Goal: Information Seeking & Learning: Find specific fact

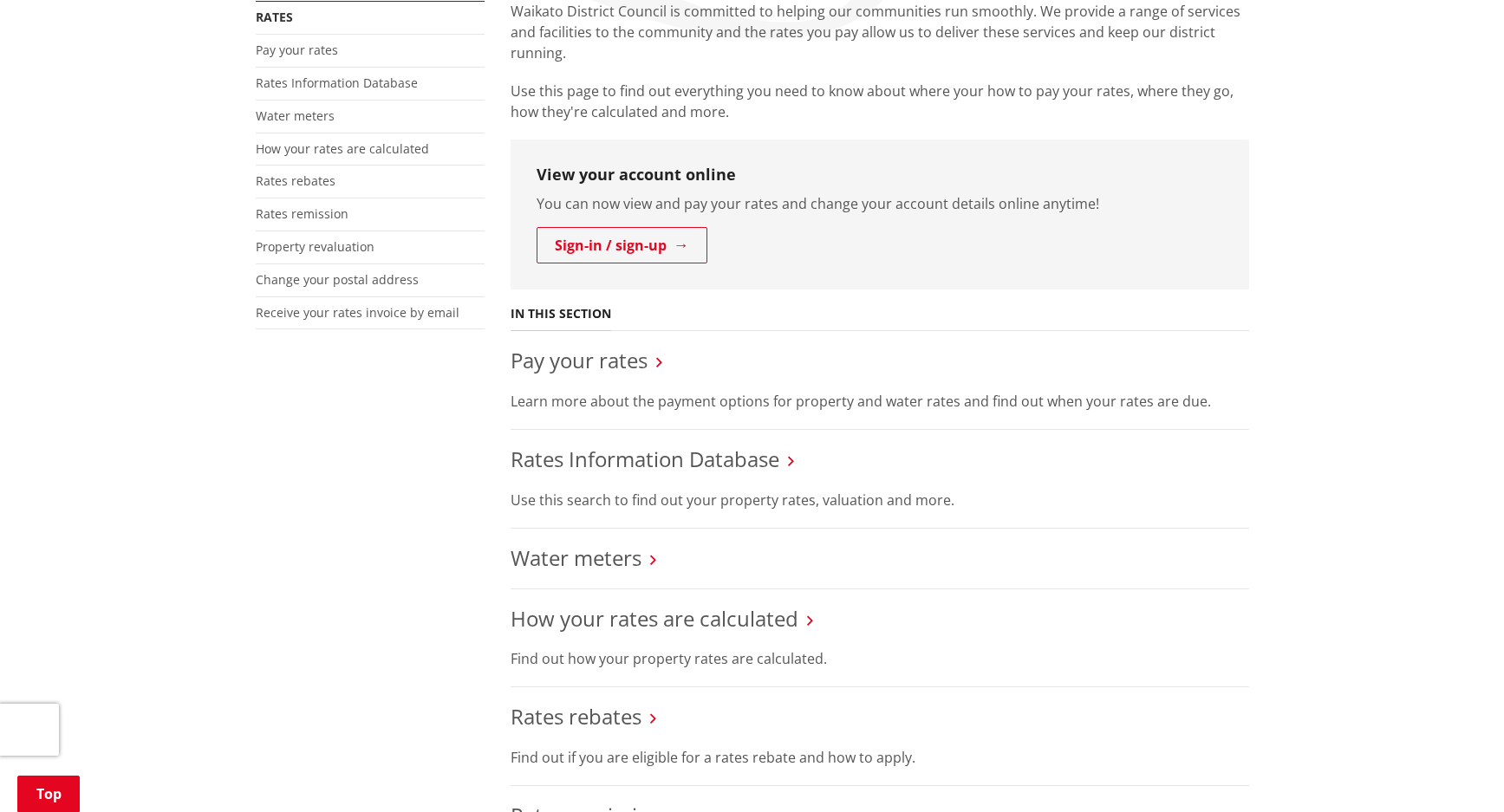
scroll to position [433, 0]
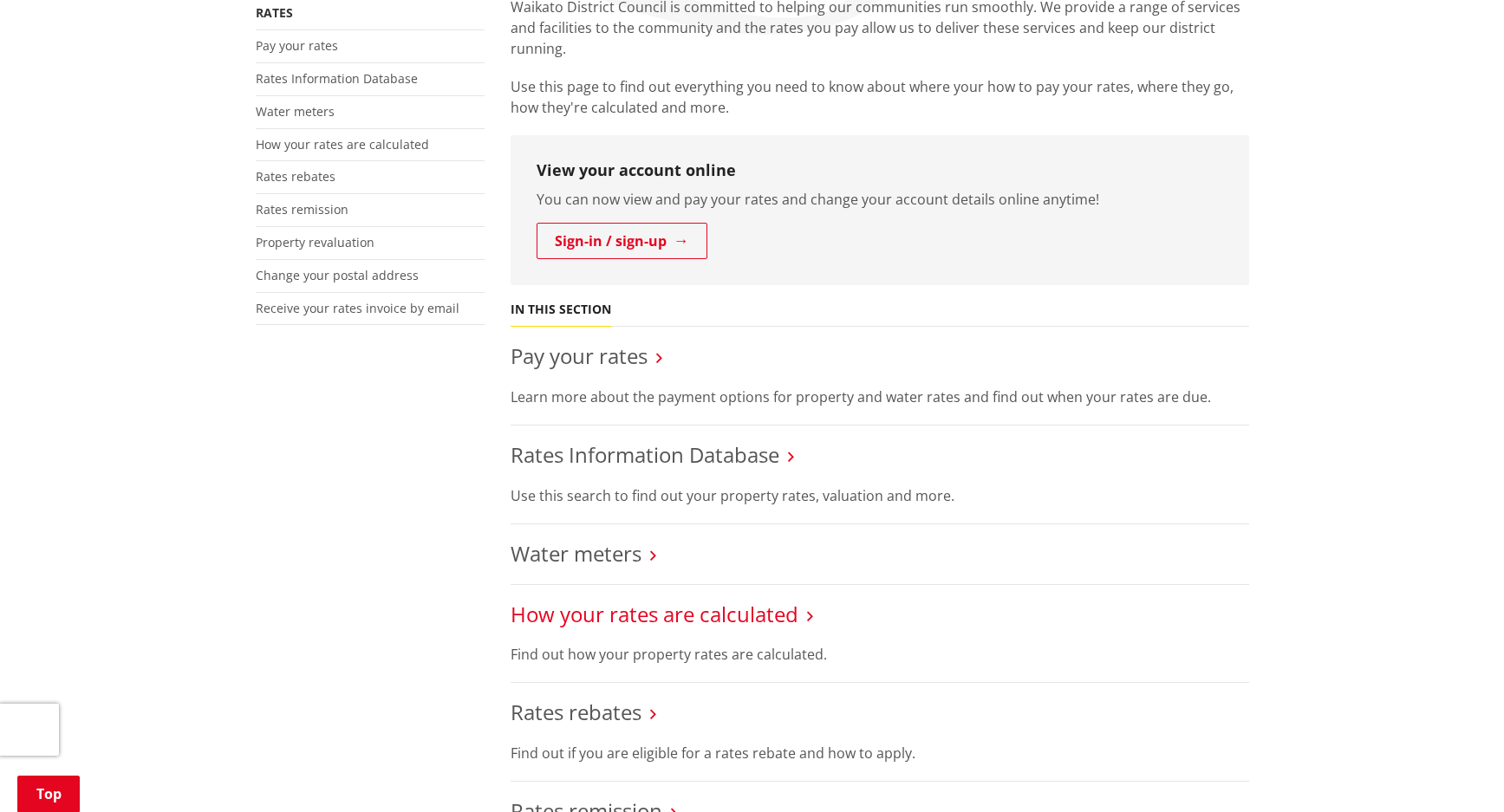
click at [576, 599] on link "How your rates are calculated" at bounding box center [654, 613] width 288 height 28
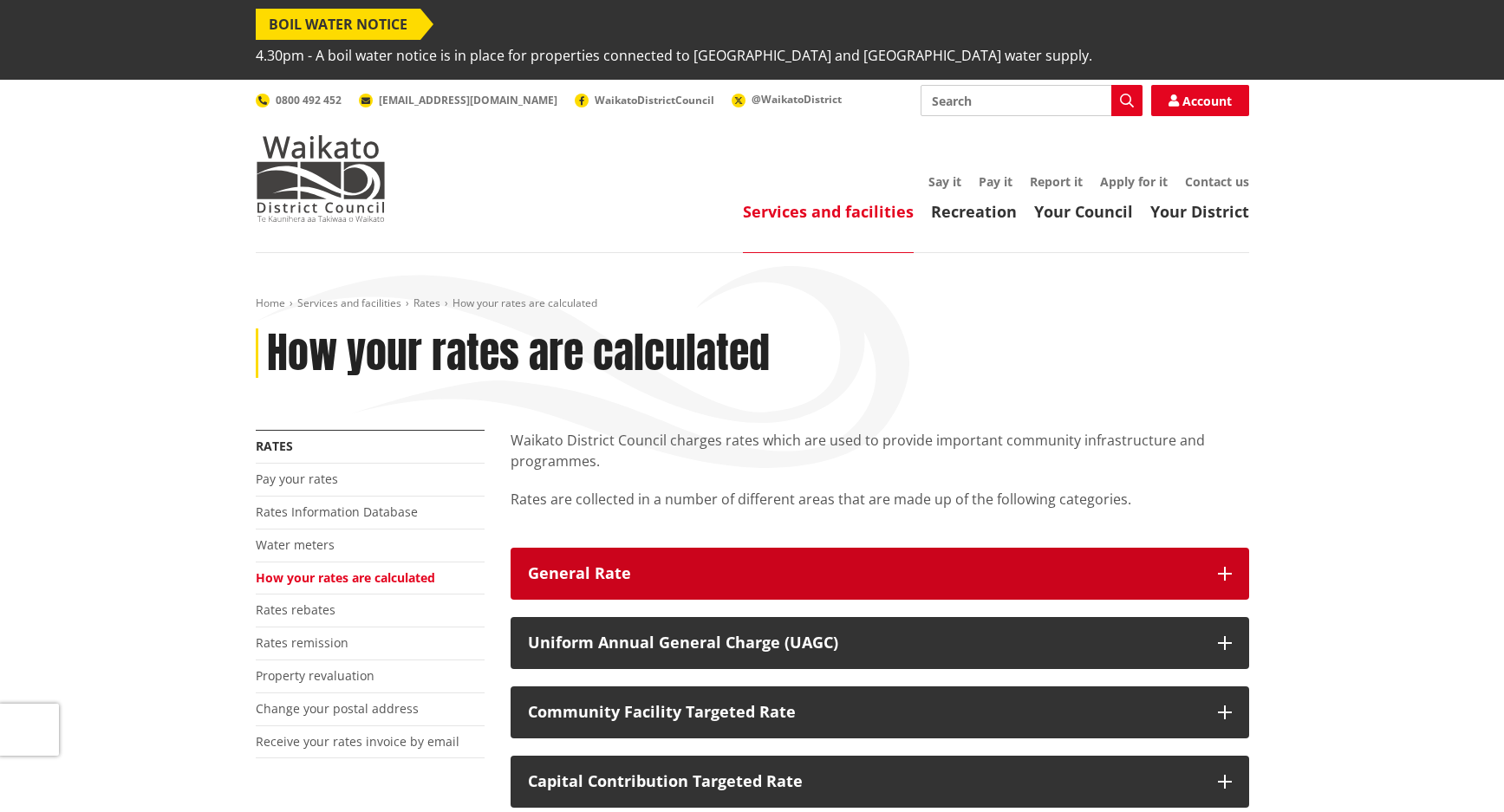
click at [568, 559] on button "General Rate" at bounding box center [880, 573] width 738 height 52
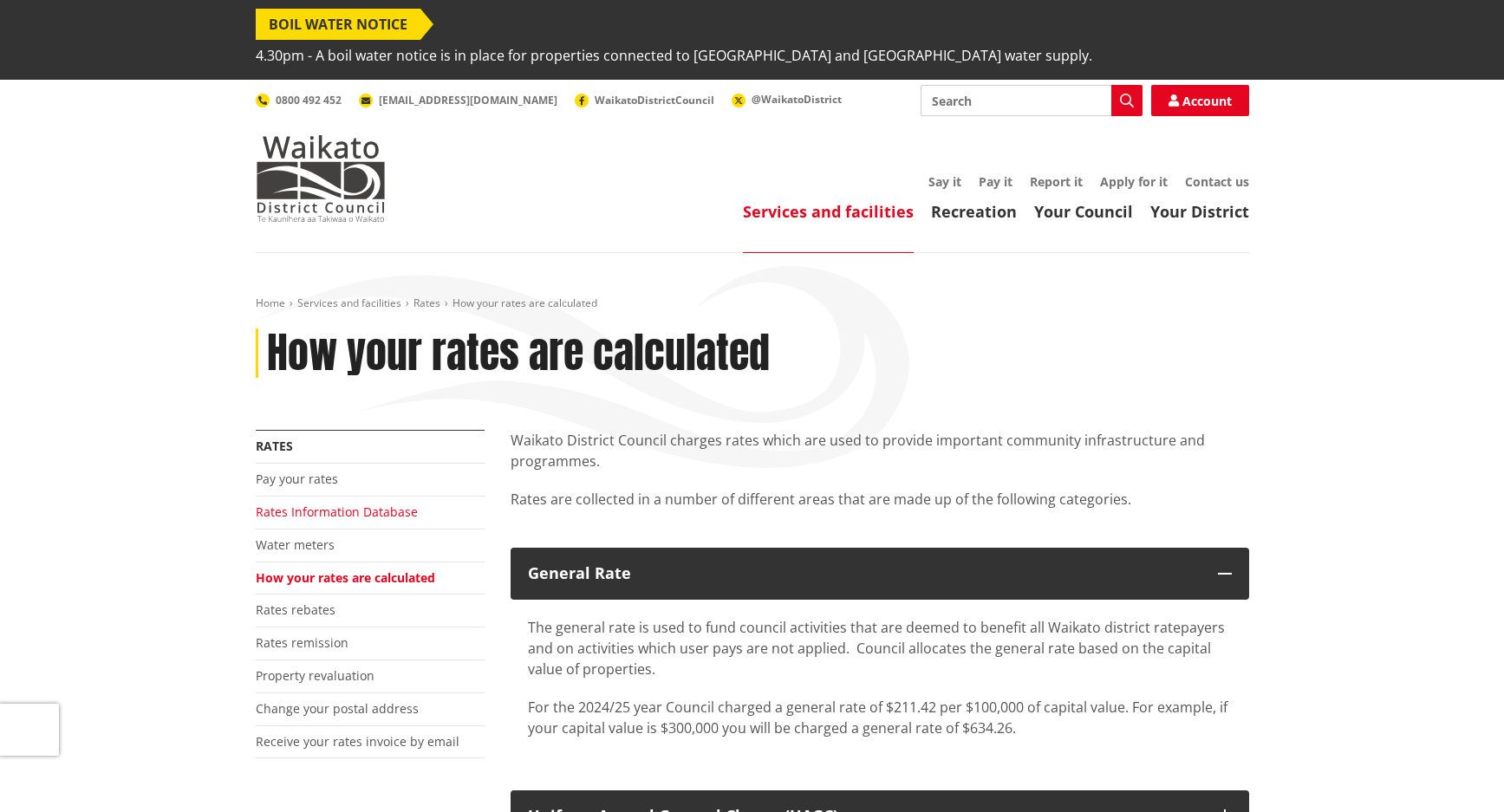
click at [339, 503] on link "Rates Information Database" at bounding box center [336, 511] width 162 height 16
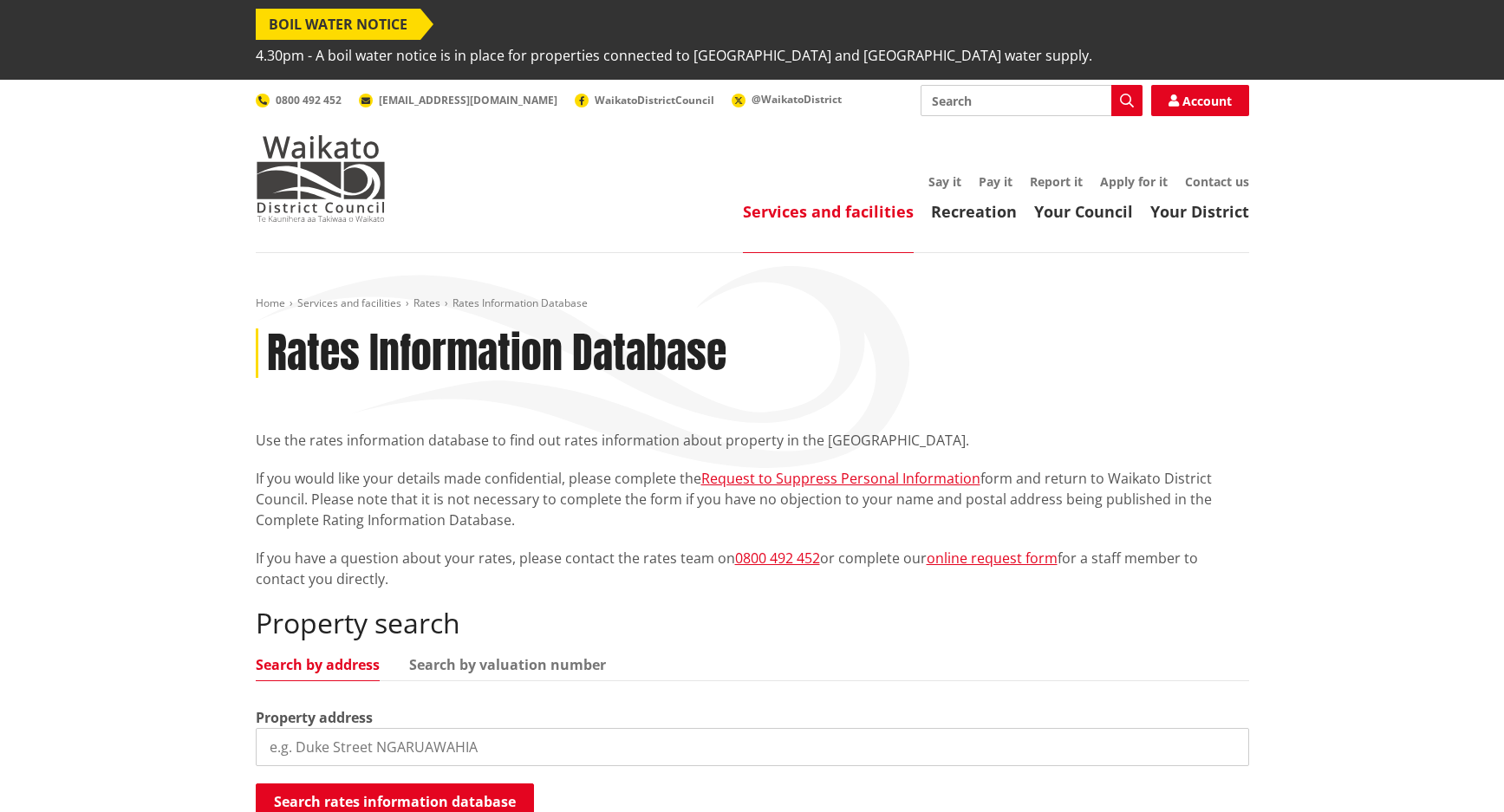
click at [497, 728] on input "search" at bounding box center [752, 747] width 993 height 38
type input "[STREET_ADDRESS][PERSON_NAME]"
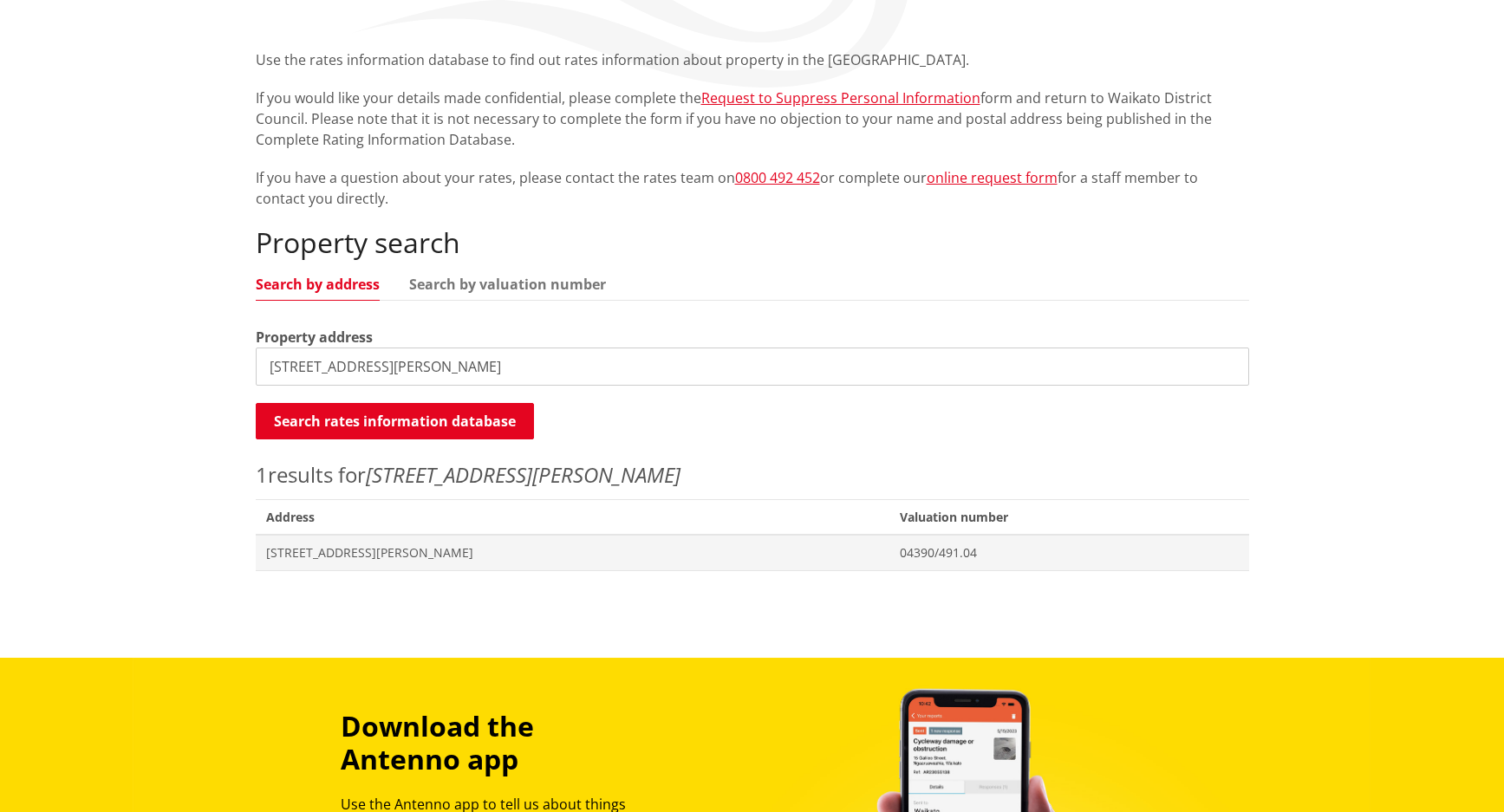
scroll to position [433, 0]
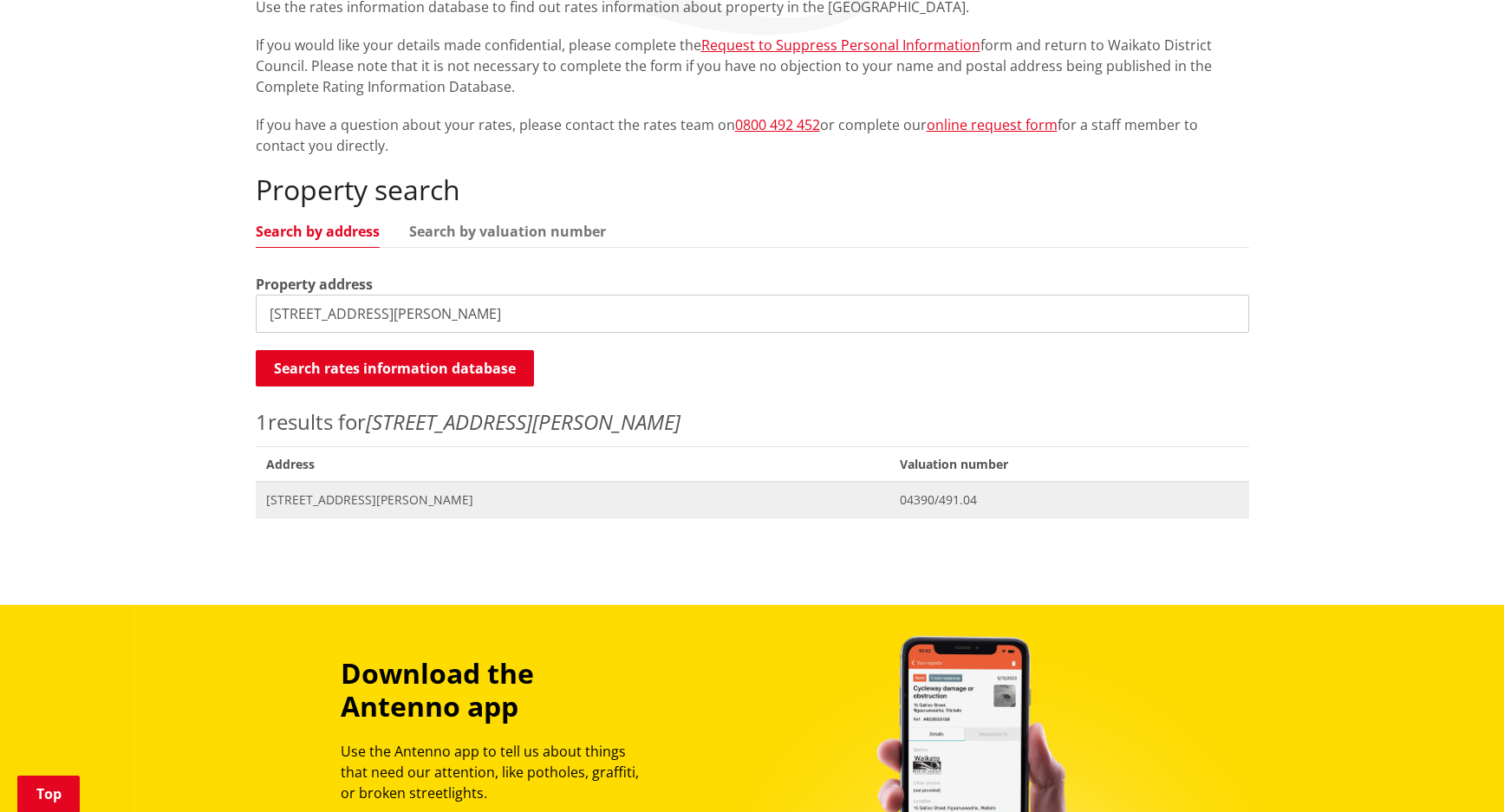
click at [339, 491] on span "[STREET_ADDRESS][PERSON_NAME]" at bounding box center [572, 500] width 613 height 17
